Goal: Task Accomplishment & Management: Use online tool/utility

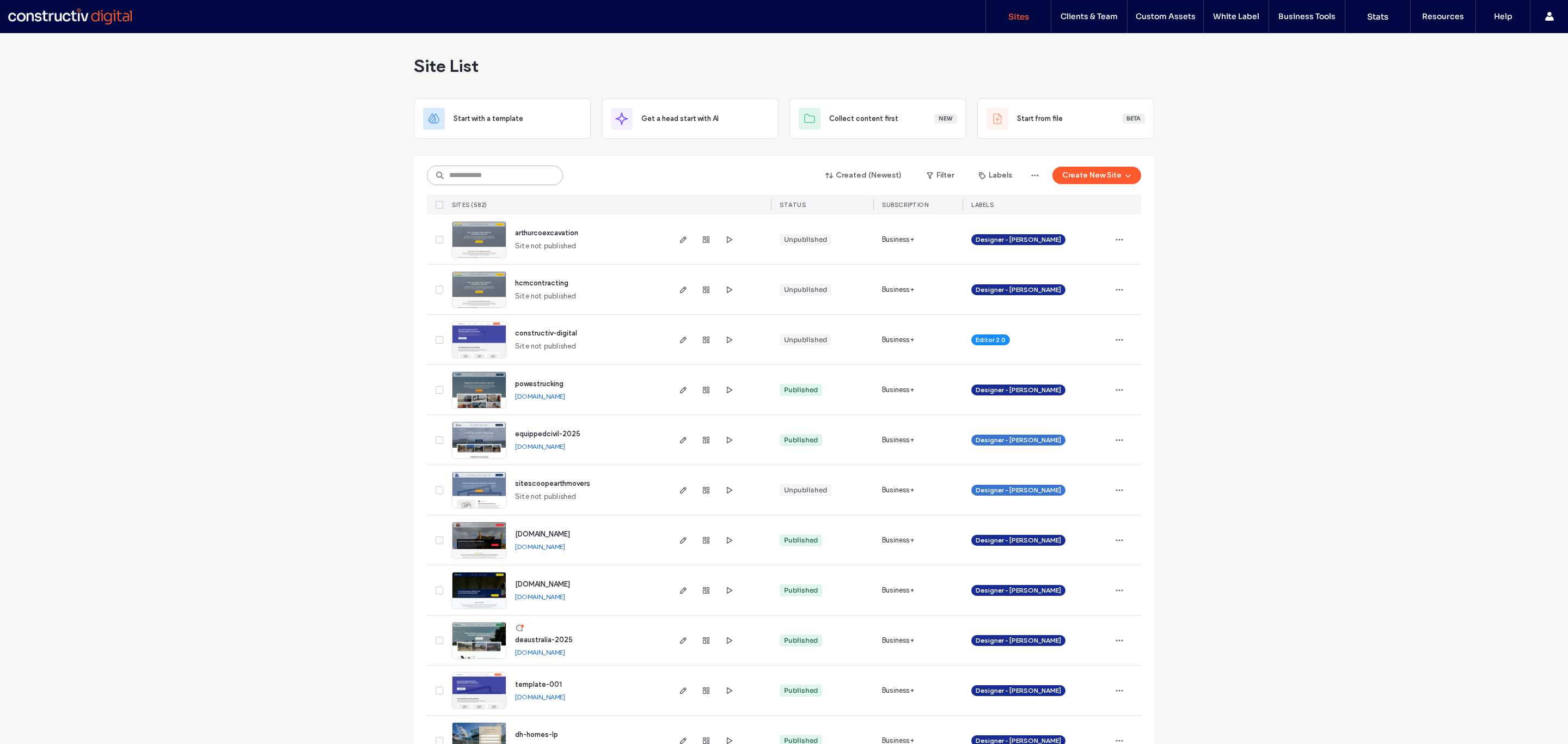
click at [459, 175] on input at bounding box center [494, 175] width 136 height 19
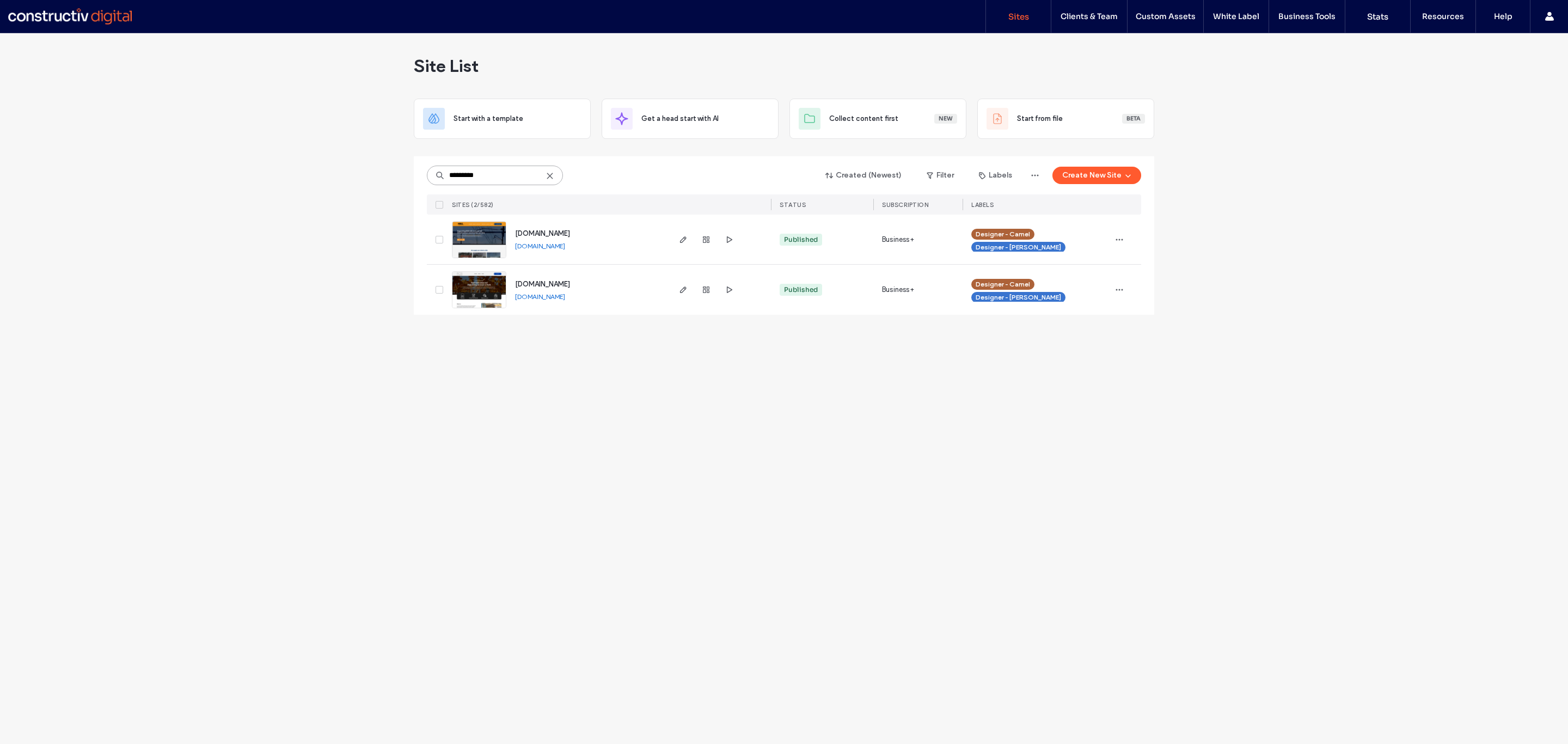
type input "*********"
click at [491, 291] on img at bounding box center [478, 309] width 53 height 74
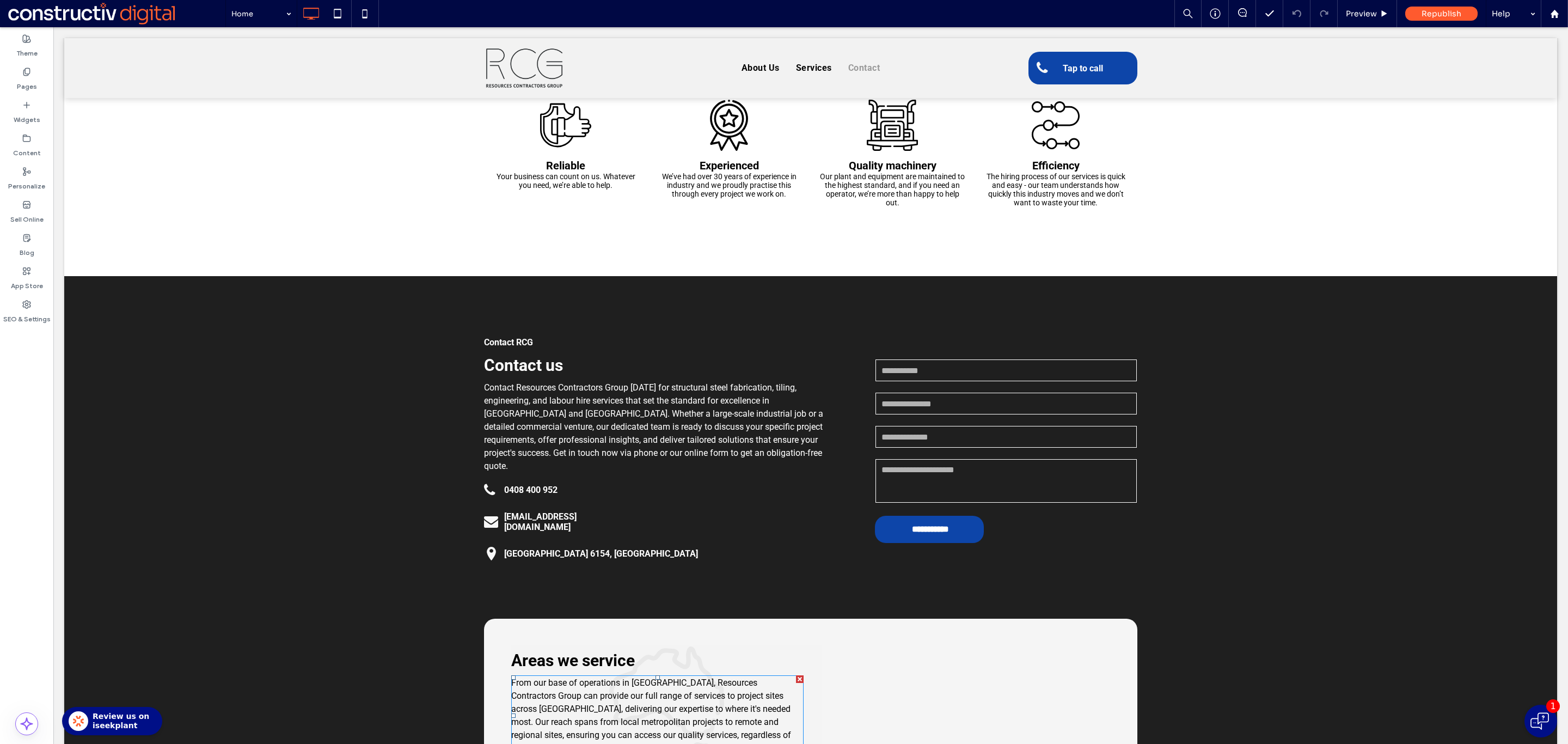
scroll to position [1604, 0]
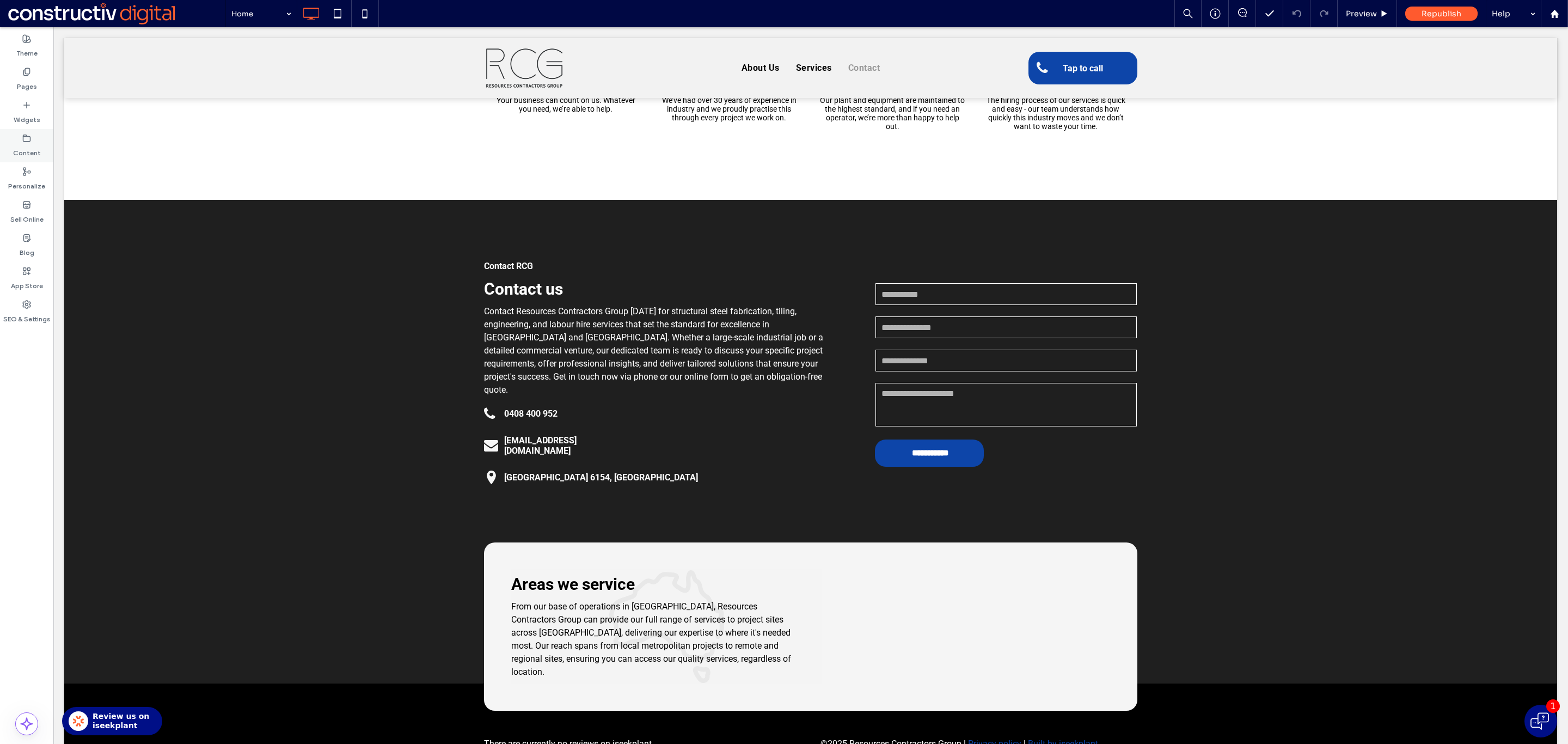
click at [23, 147] on label "Content" at bounding box center [26, 150] width 28 height 15
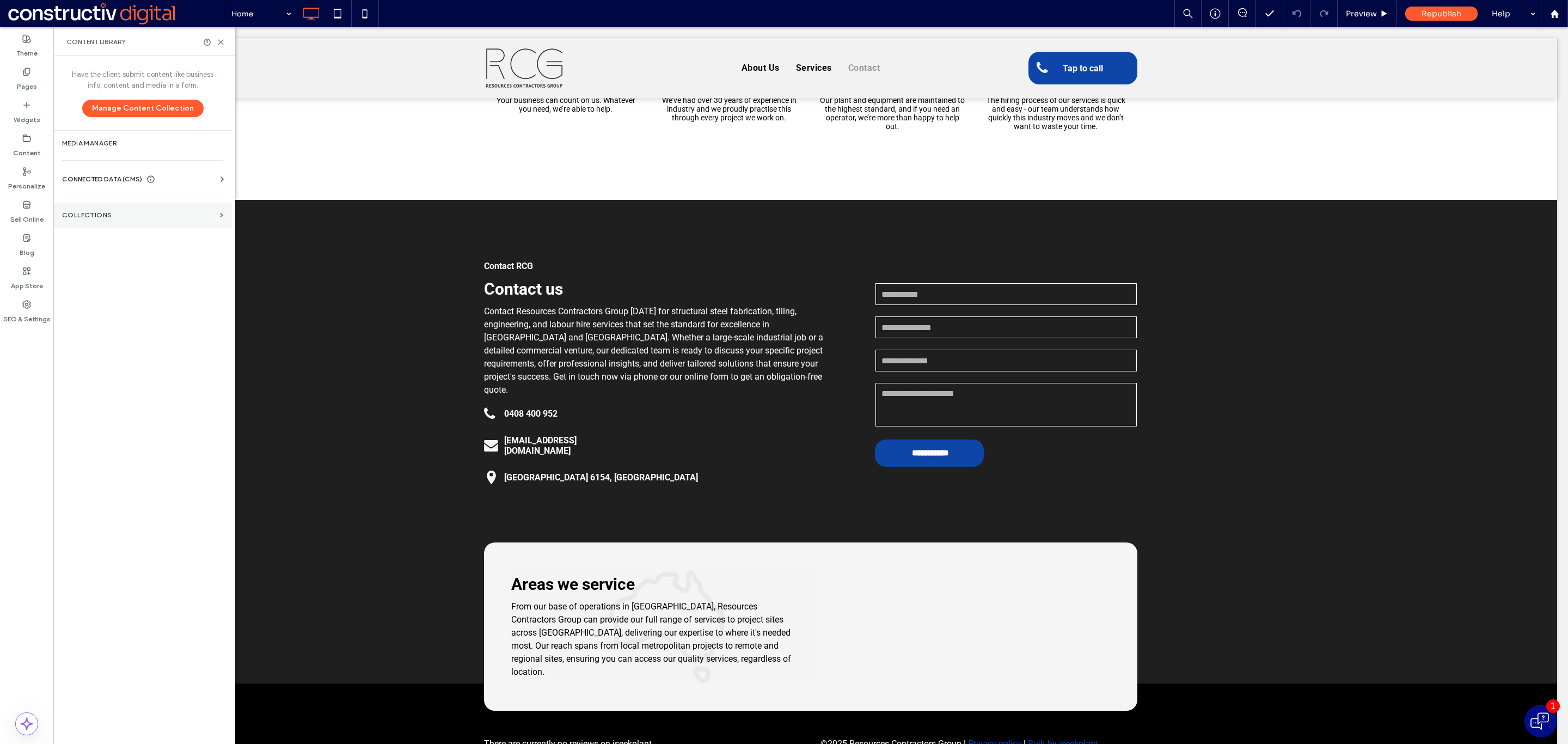
click at [100, 216] on label "Collections" at bounding box center [139, 214] width 154 height 8
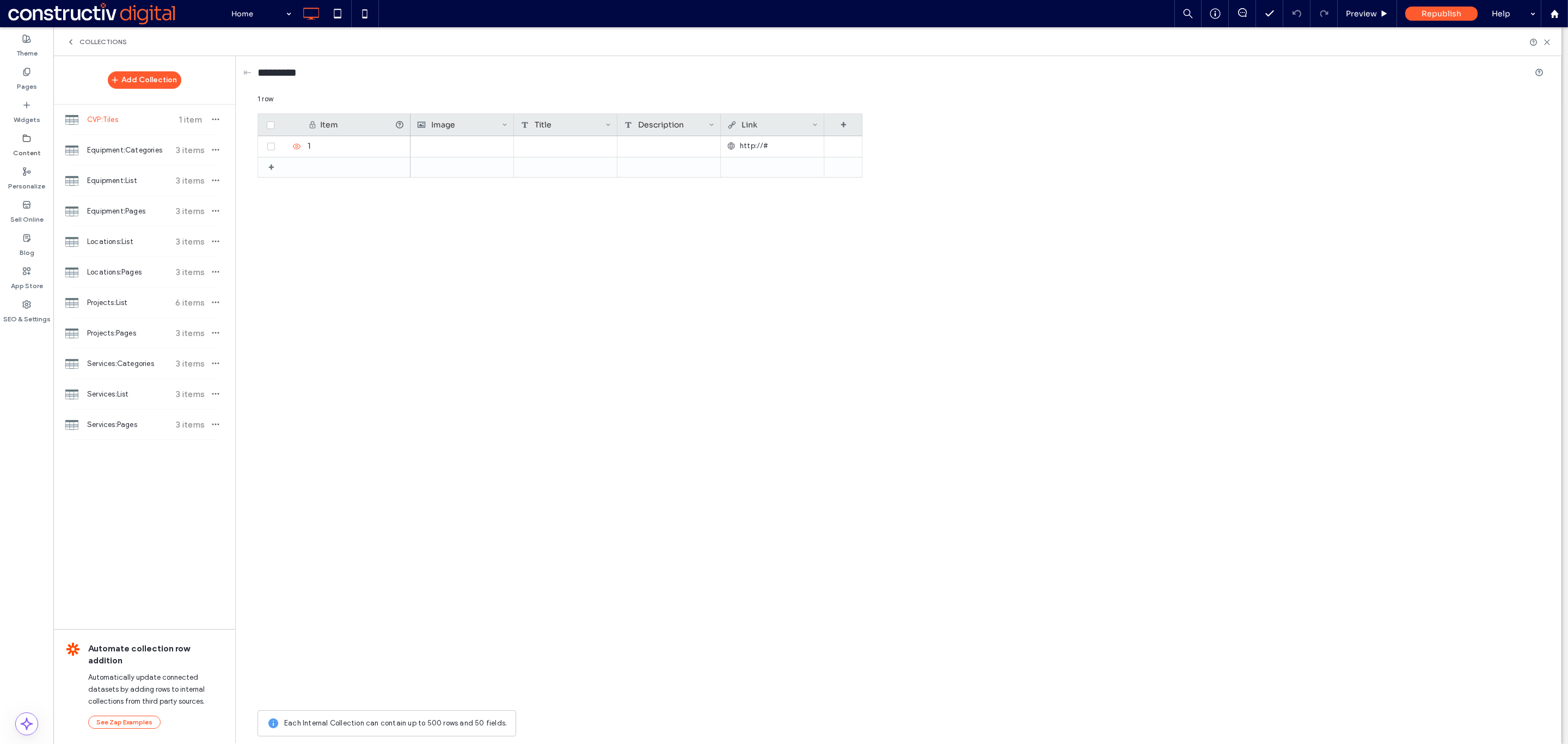
click at [28, 157] on label "Content" at bounding box center [26, 150] width 28 height 15
click at [17, 127] on div "Widgets" at bounding box center [26, 112] width 53 height 33
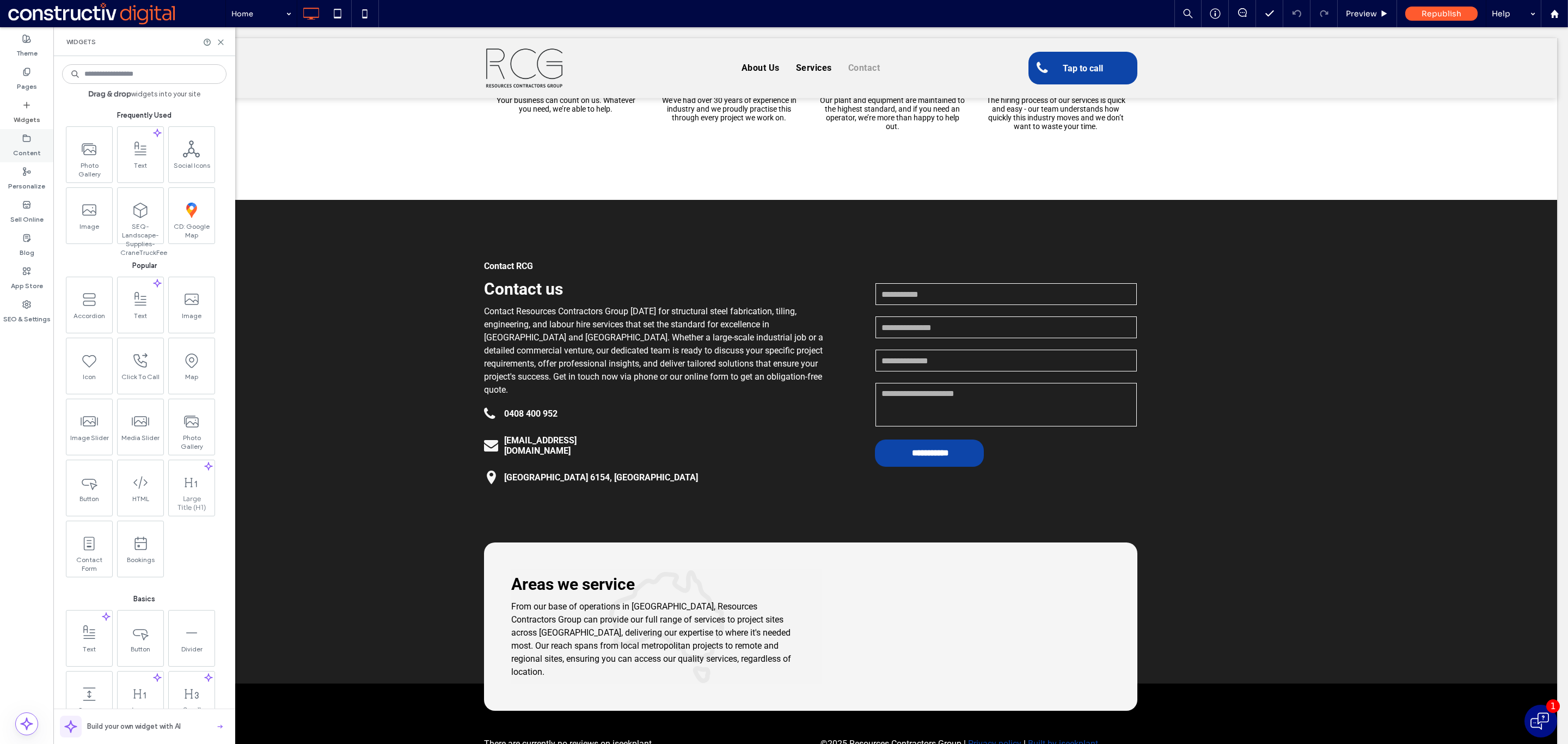
click at [24, 143] on label "Content" at bounding box center [26, 150] width 28 height 15
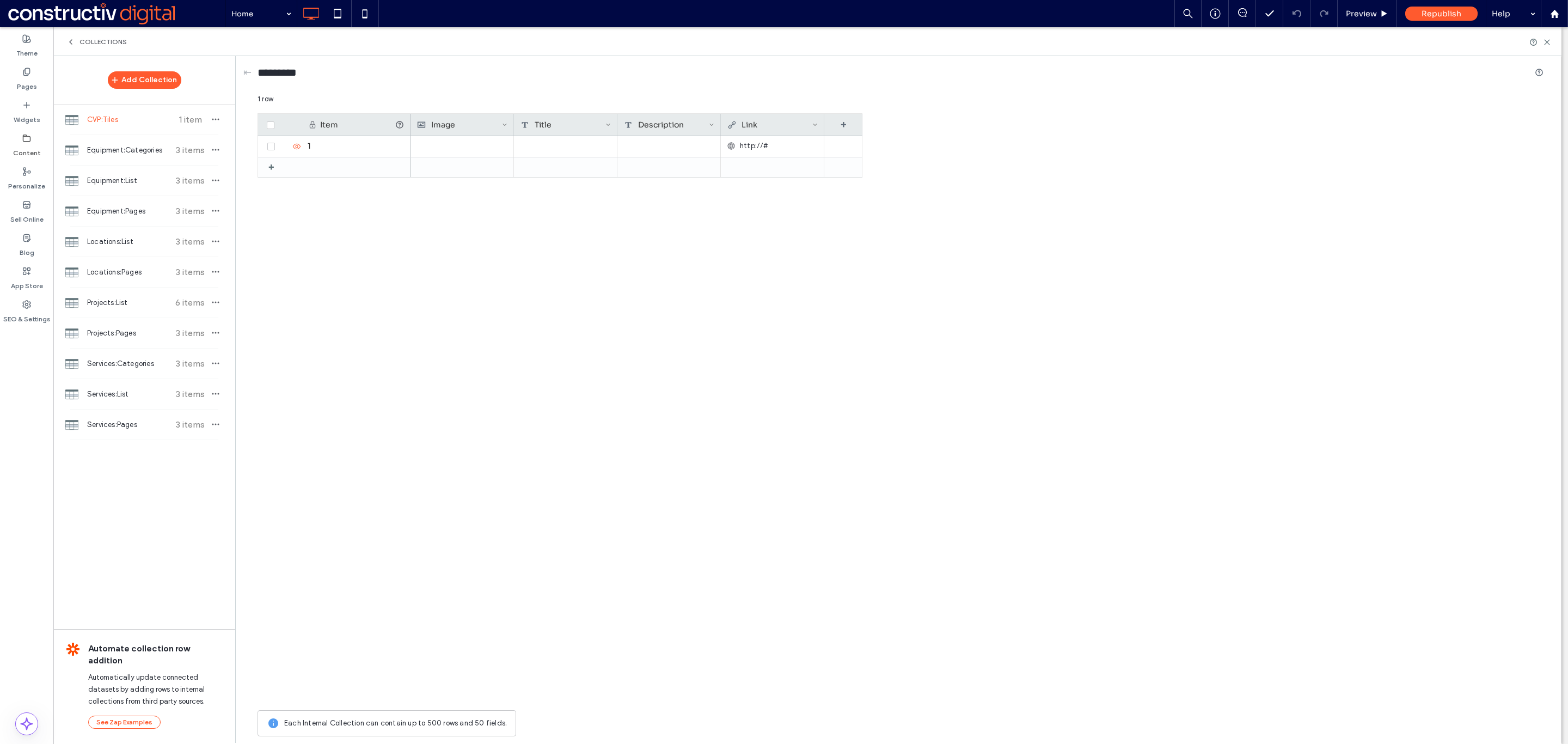
click at [30, 143] on label "Content" at bounding box center [26, 150] width 28 height 15
click at [73, 38] on icon at bounding box center [71, 42] width 8 height 8
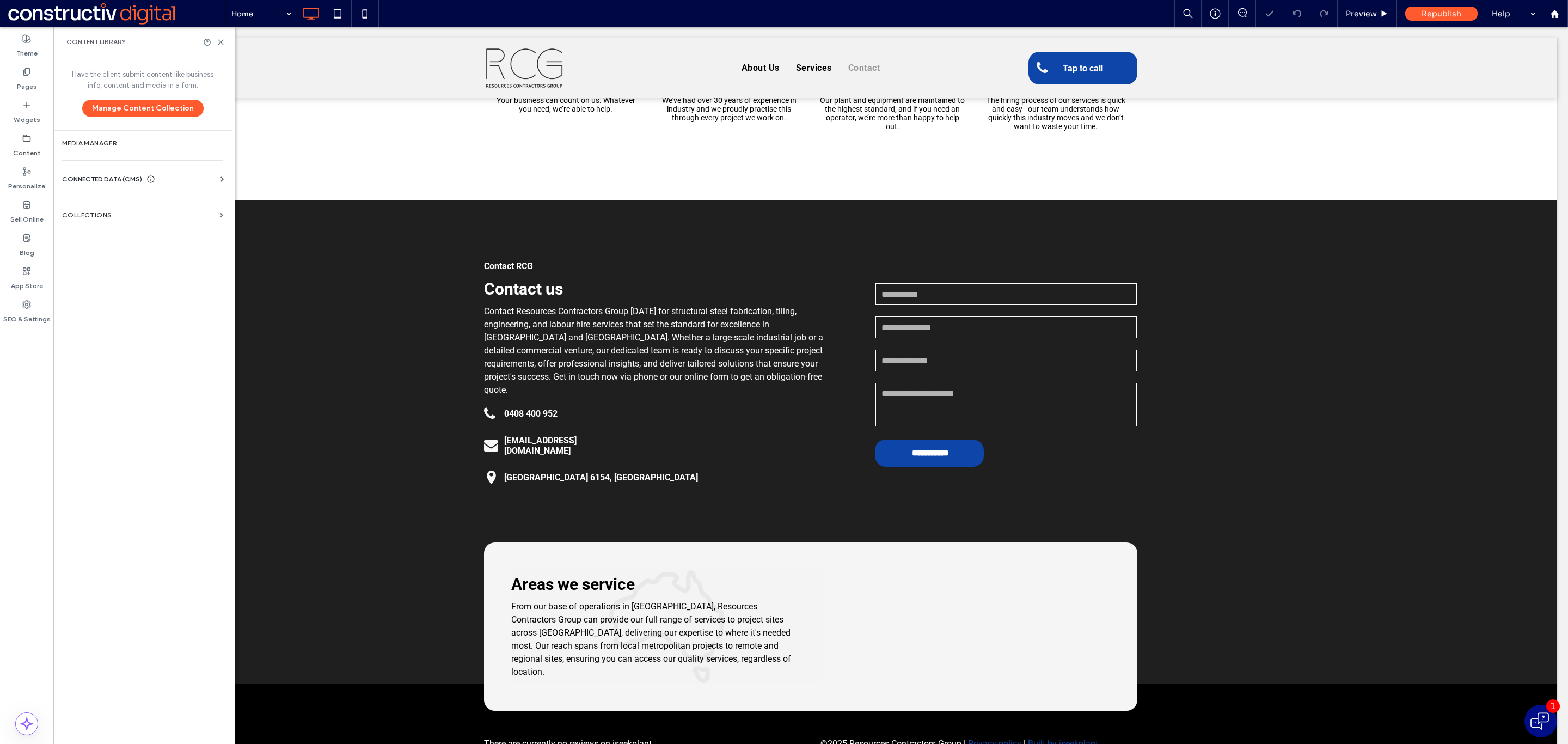
click at [197, 181] on div "CONNECTED DATA (CMS)" at bounding box center [145, 179] width 165 height 11
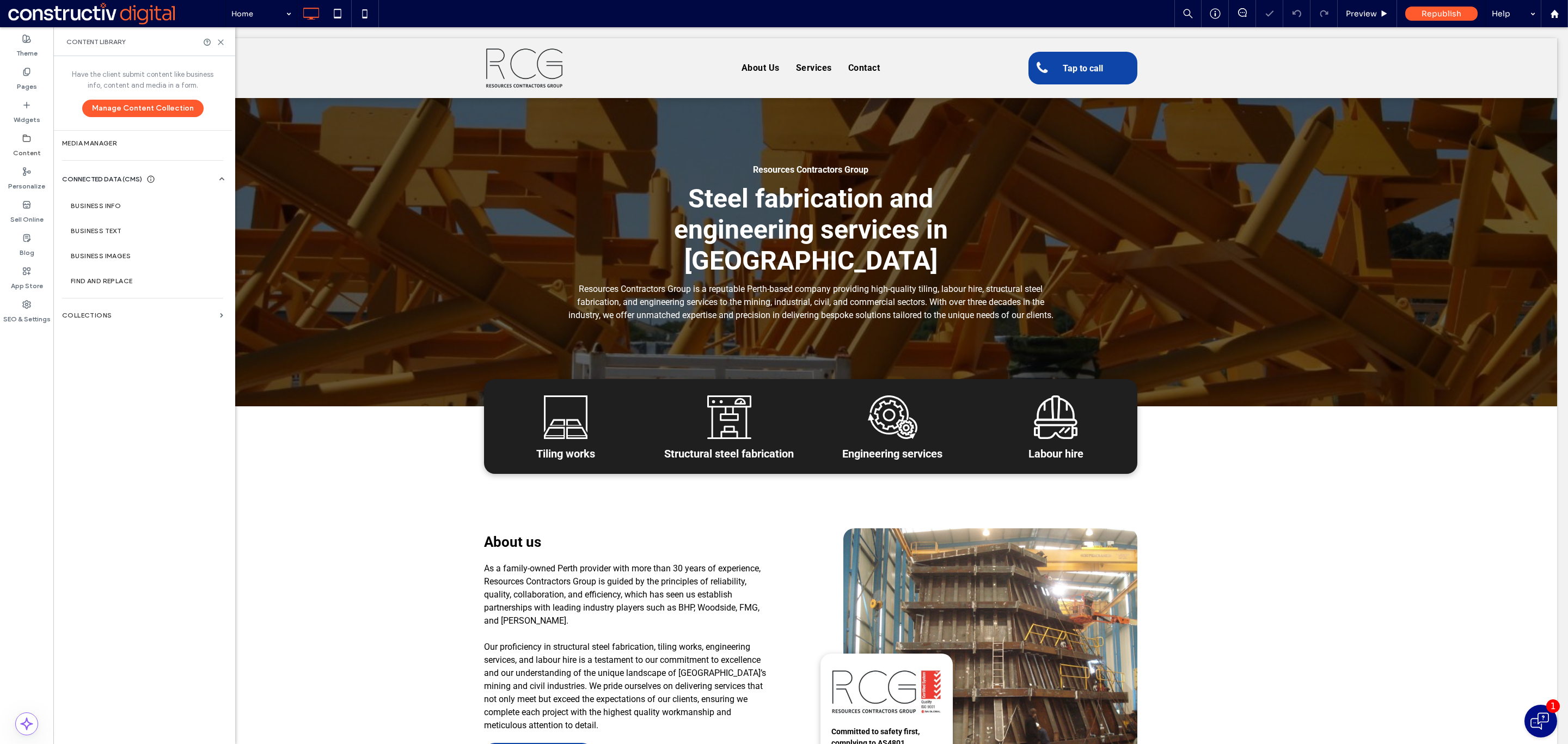
scroll to position [0, 0]
click at [126, 195] on section "Business Info" at bounding box center [145, 206] width 165 height 25
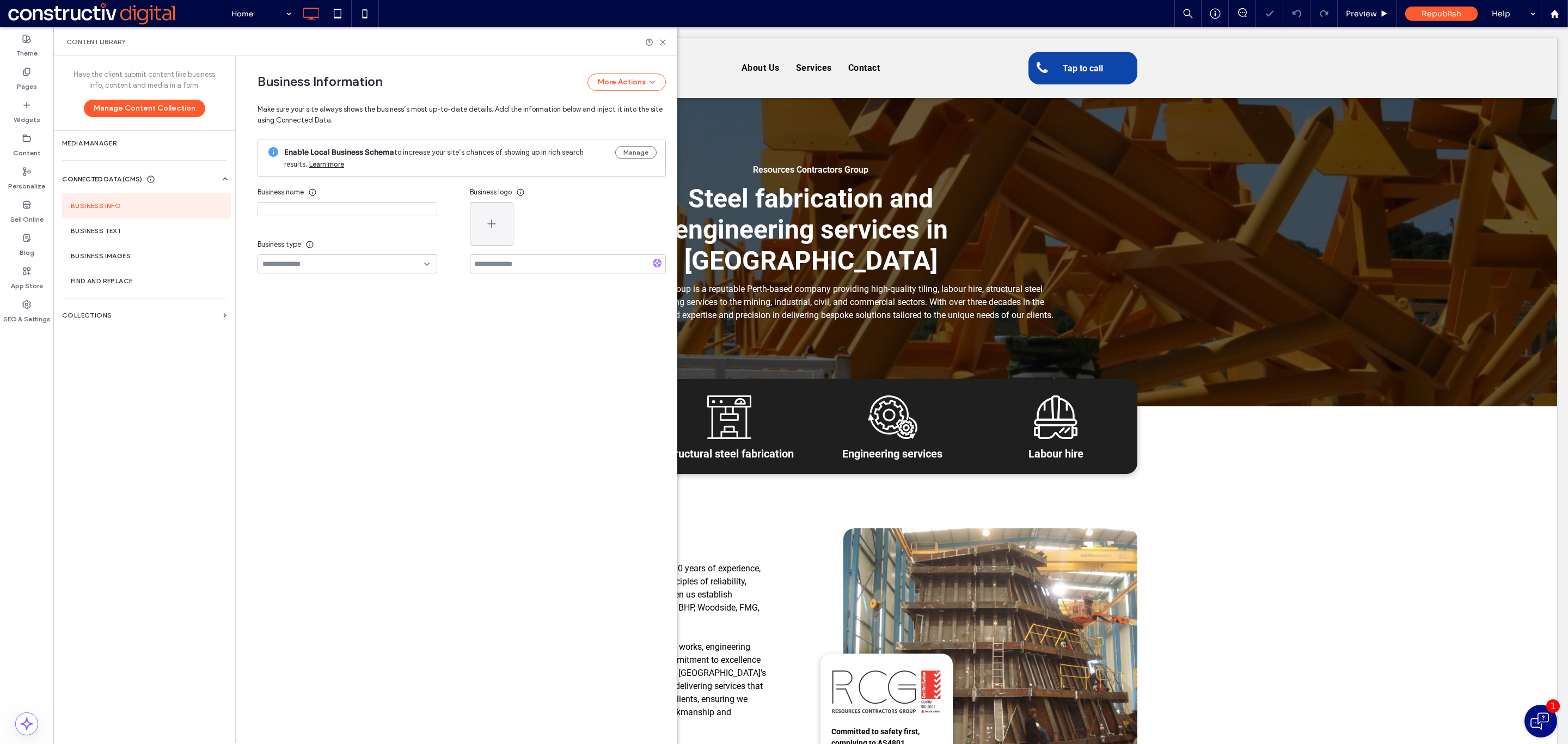
type input "**********"
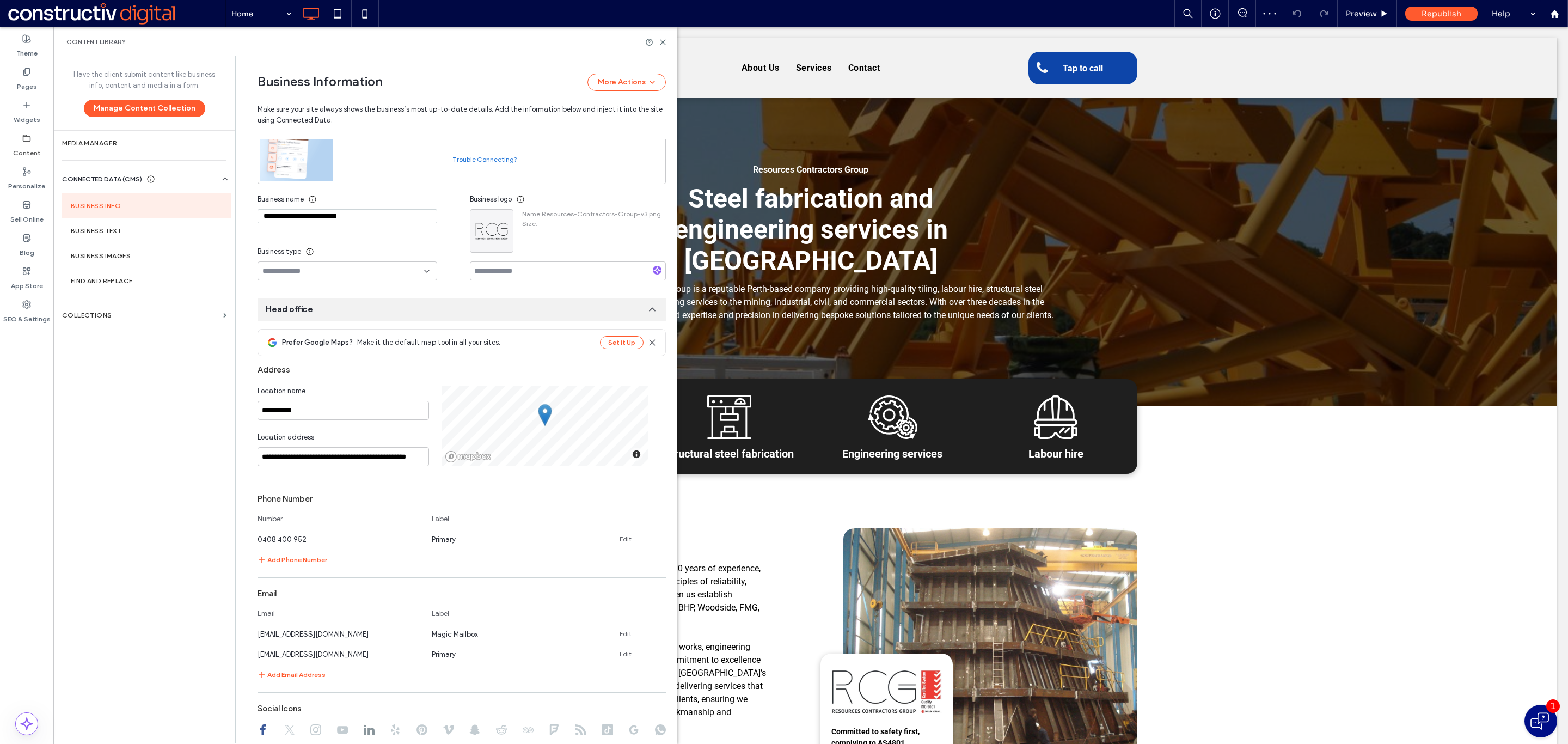
scroll to position [95, 0]
click at [323, 453] on input "**********" at bounding box center [342, 456] width 171 height 19
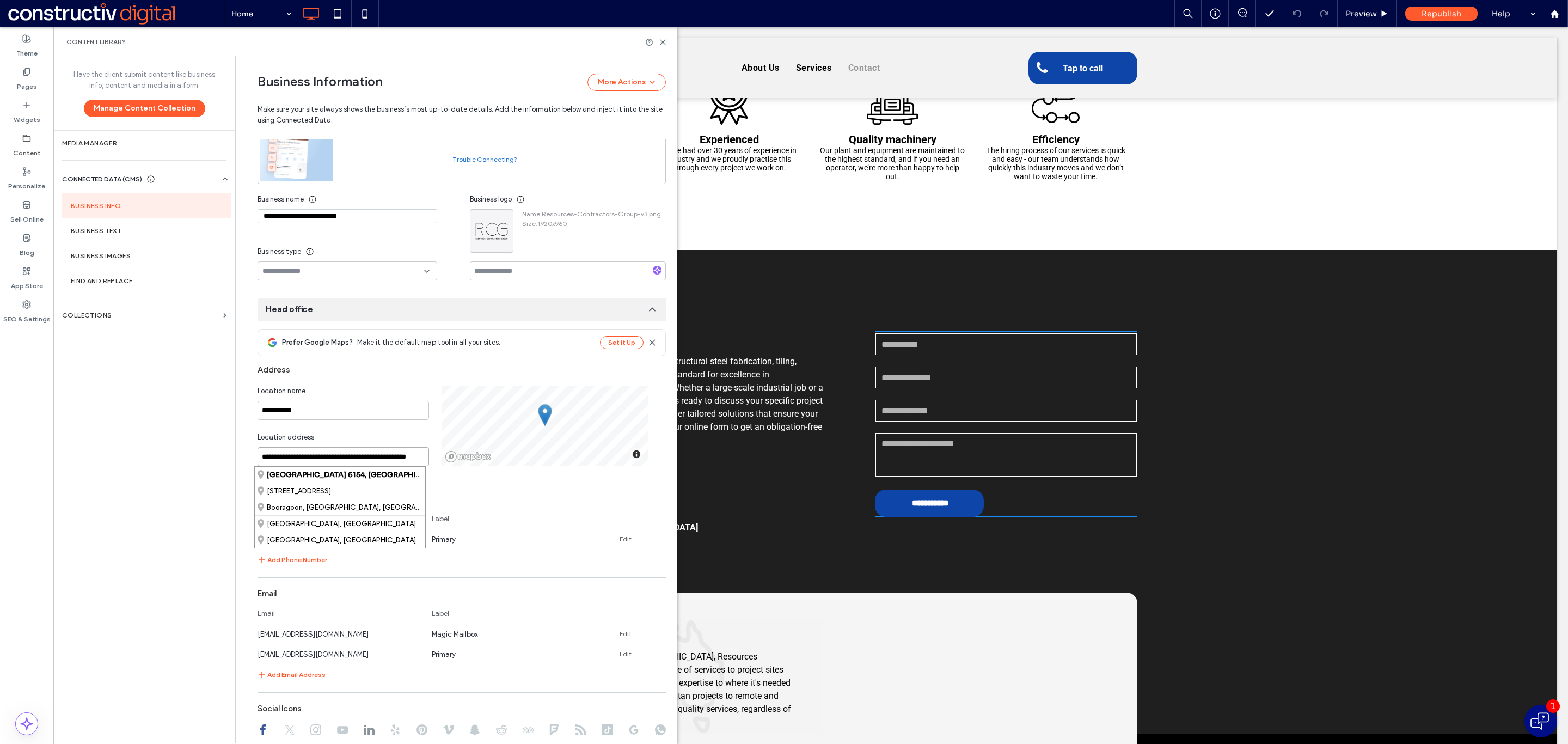
scroll to position [1604, 0]
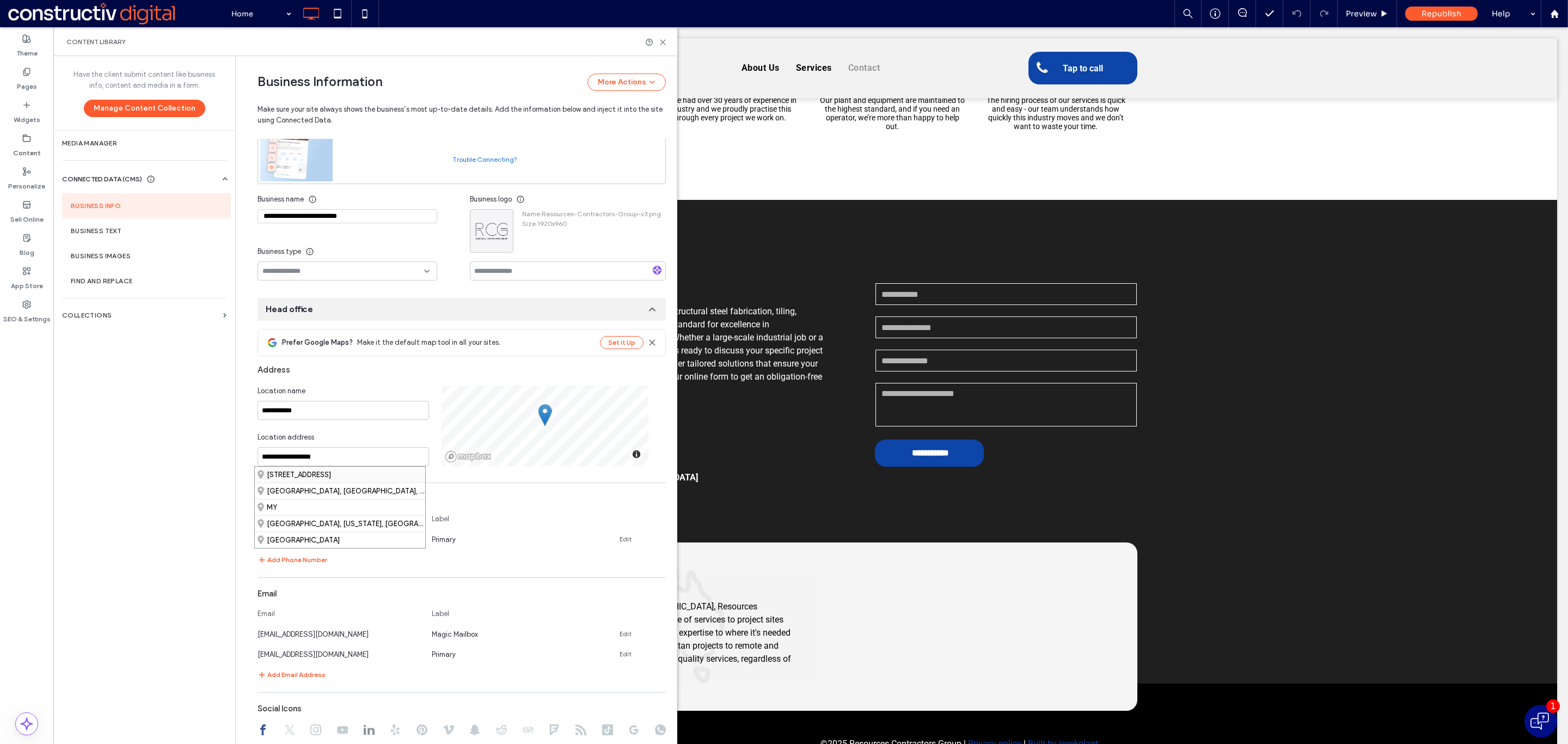
click at [328, 471] on div "[STREET_ADDRESS]" at bounding box center [340, 474] width 170 height 16
type input "**********"
click at [661, 43] on use at bounding box center [663, 42] width 5 height 5
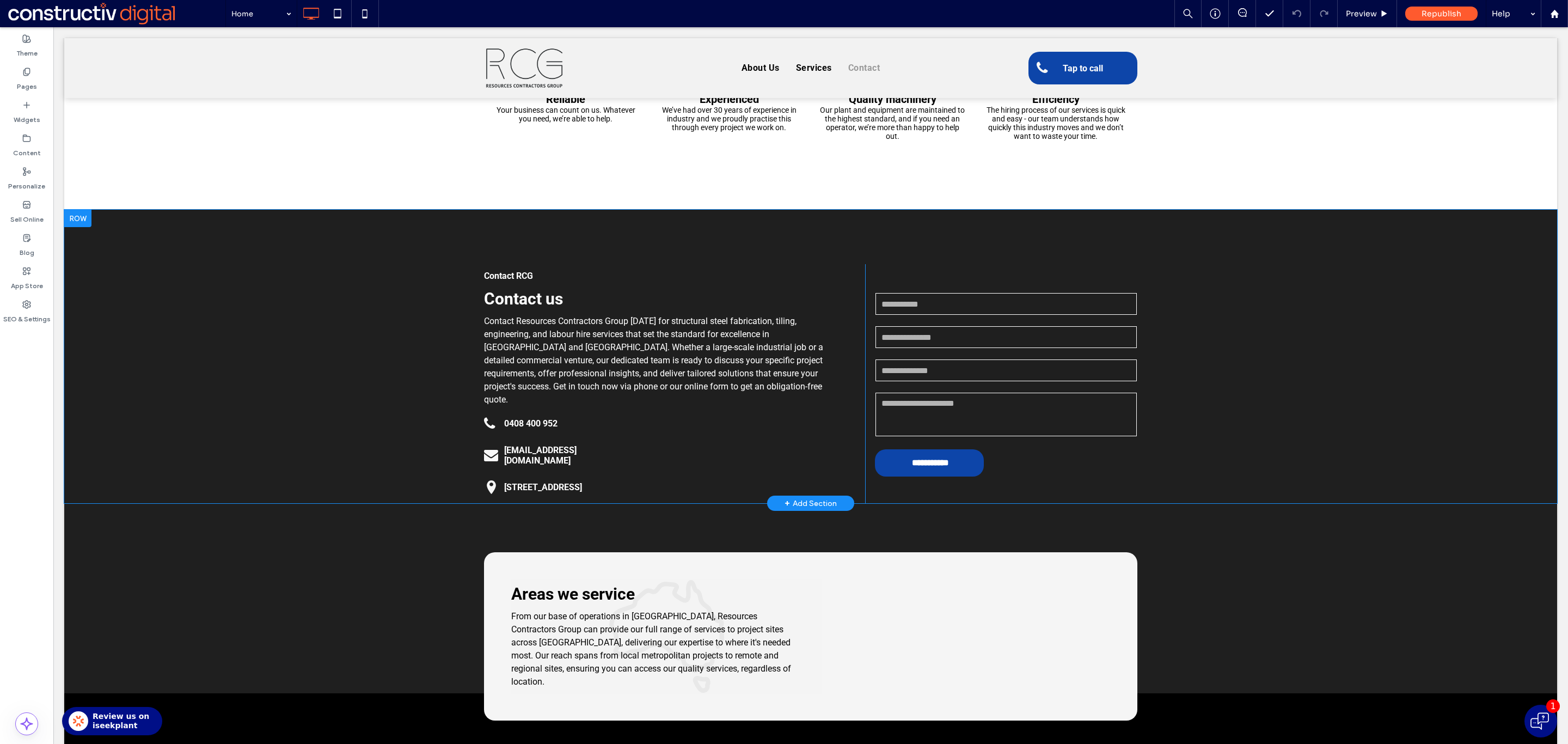
scroll to position [1615, 0]
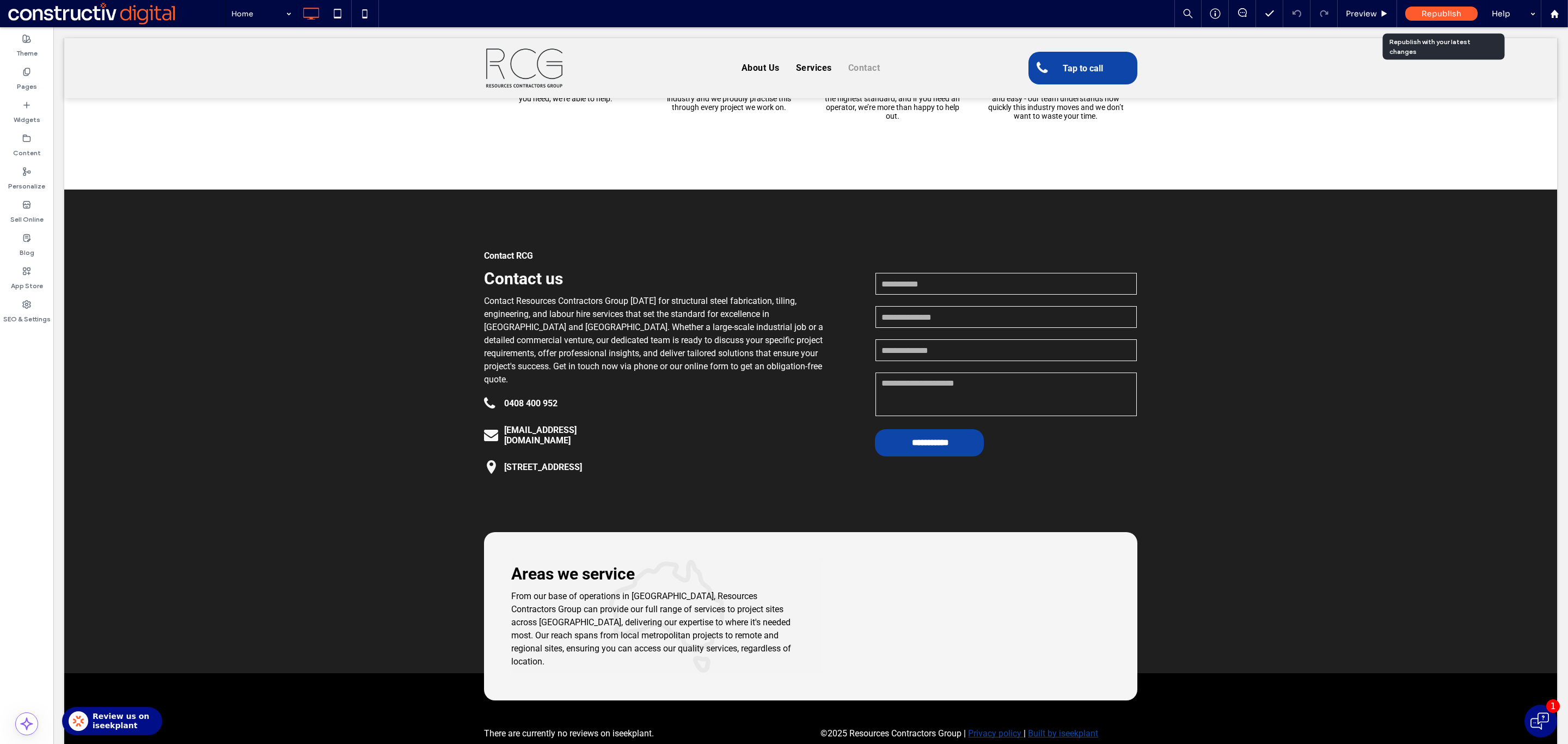
click at [1416, 13] on div "Republish" at bounding box center [1441, 13] width 73 height 14
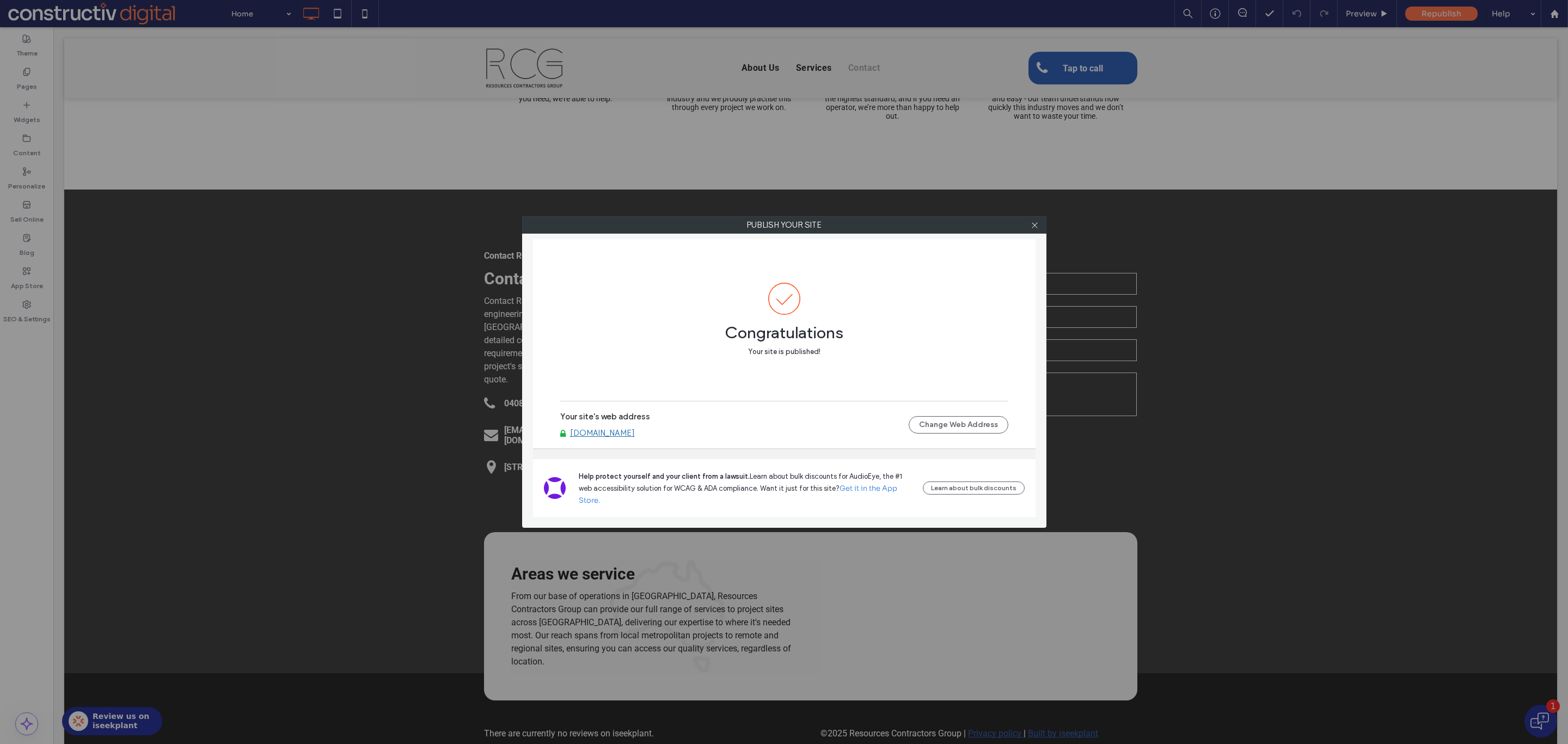
click at [628, 434] on link "[DOMAIN_NAME]" at bounding box center [602, 433] width 65 height 10
